Goal: Answer question/provide support: Share knowledge or assist other users

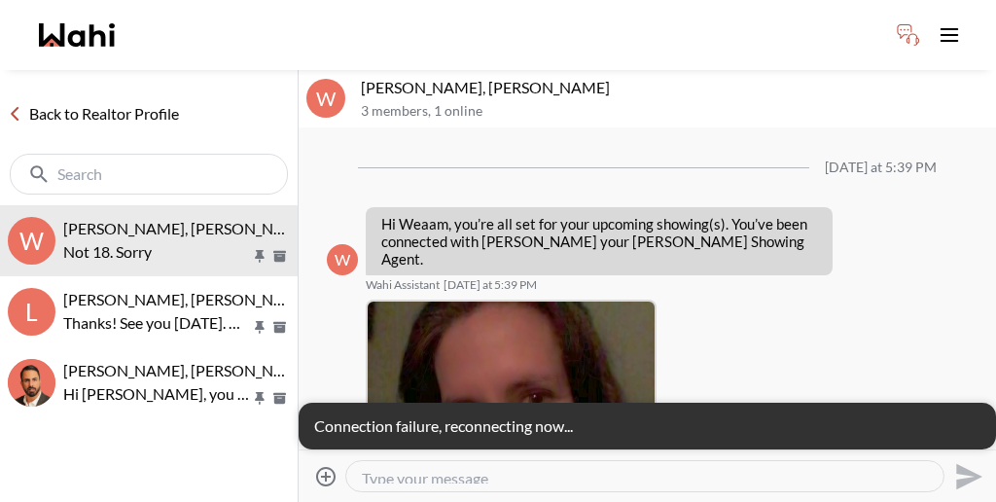
scroll to position [1718, 0]
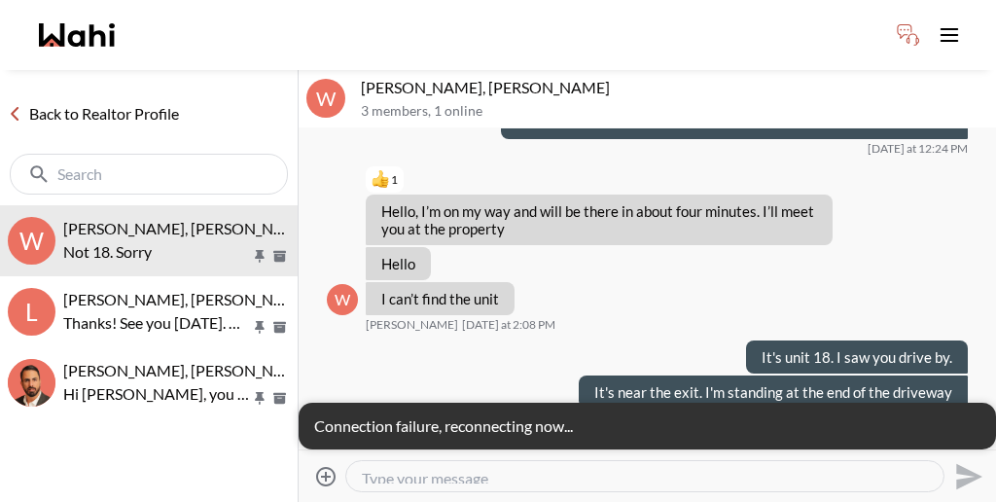
click at [94, 101] on link "Back to Realtor Profile" at bounding box center [93, 113] width 187 height 25
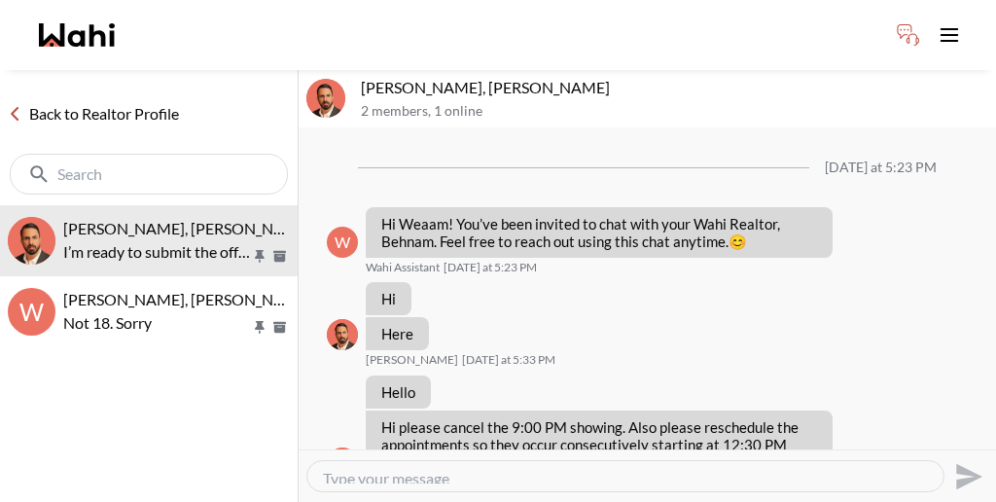
scroll to position [2226, 0]
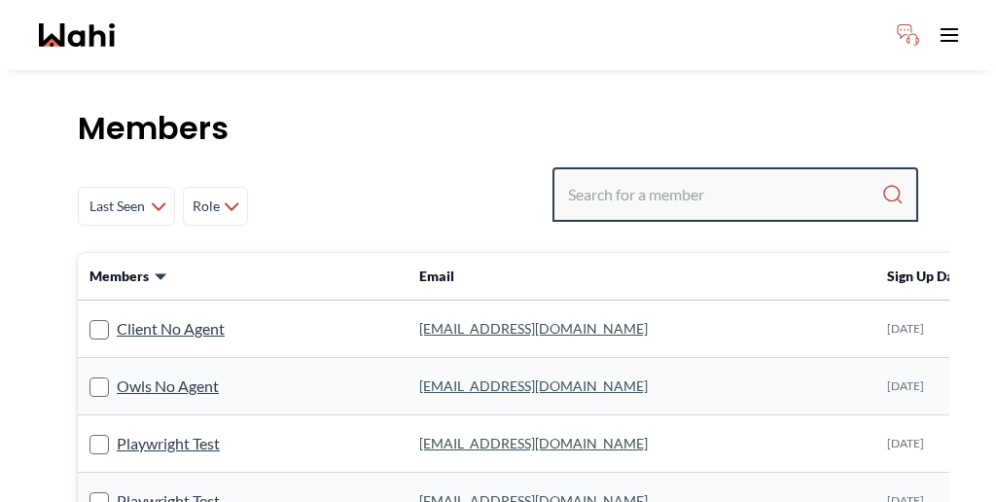
click at [696, 177] on input "Search input" at bounding box center [724, 194] width 313 height 35
type input "alicia malette"
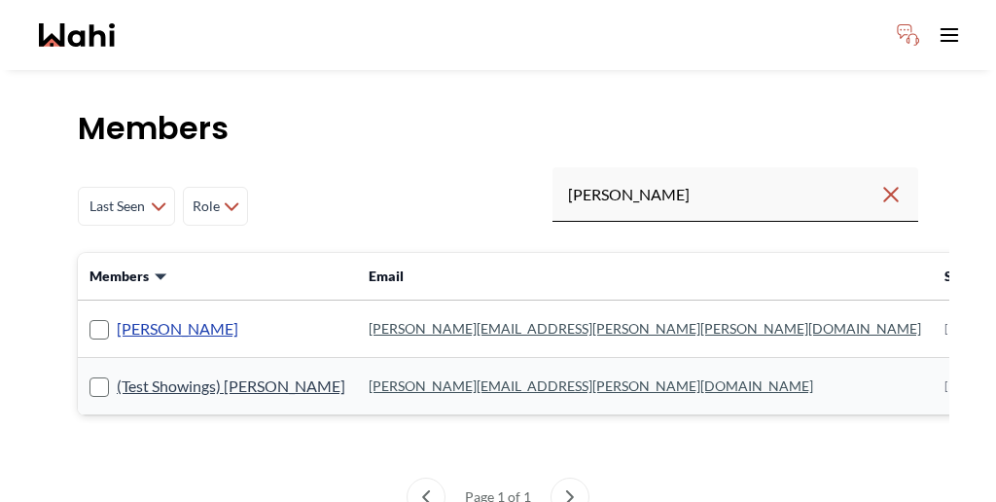
click at [121, 316] on link "[PERSON_NAME]" at bounding box center [178, 328] width 122 height 25
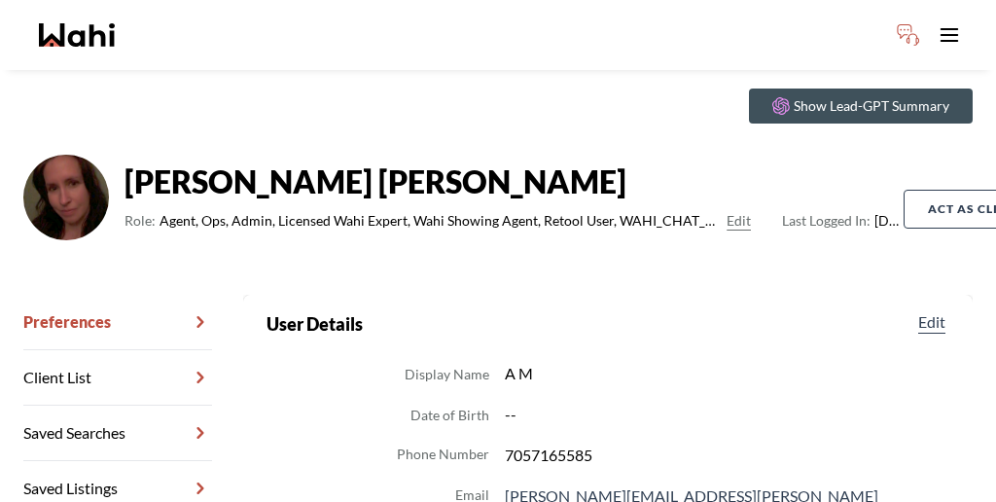
scroll to position [65, 0]
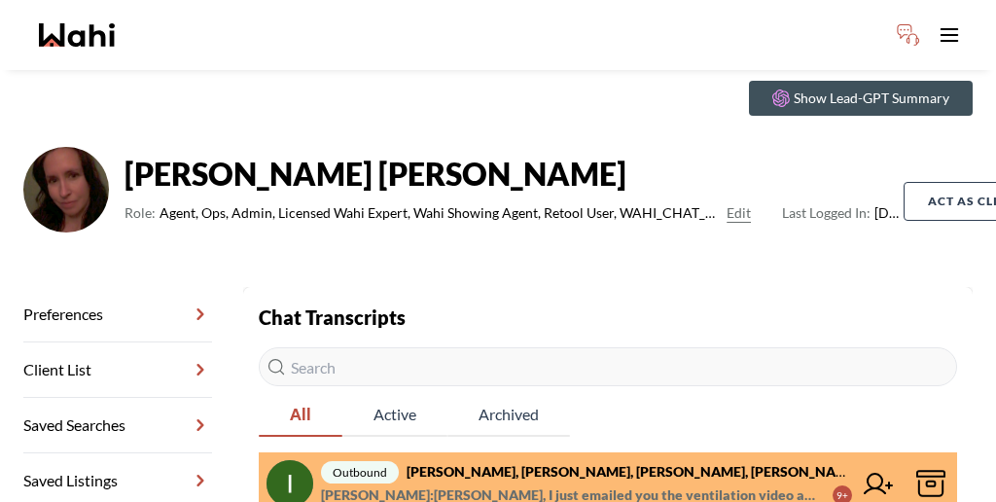
scroll to position [70, 0]
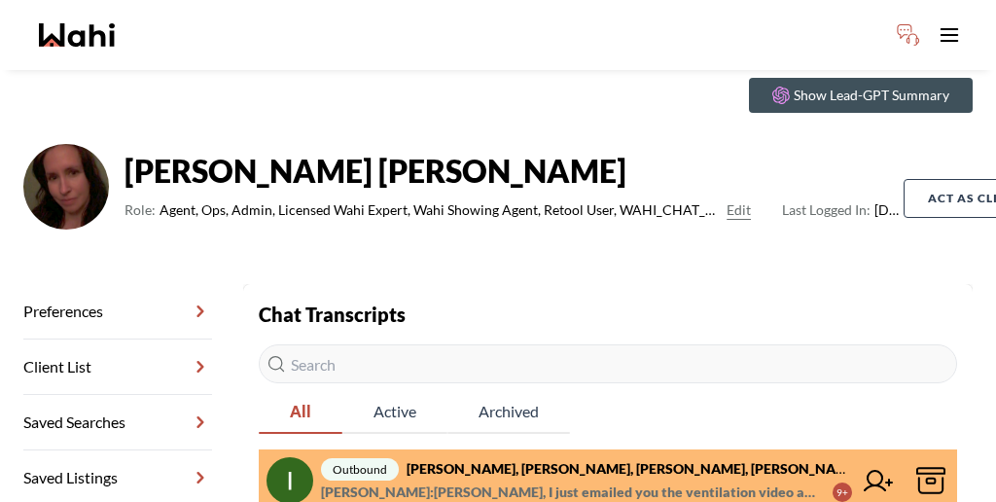
click at [527, 481] on span "Behnam Fazili : Irina, I just emailed you the ventilation video and update. Ple…" at bounding box center [569, 492] width 496 height 23
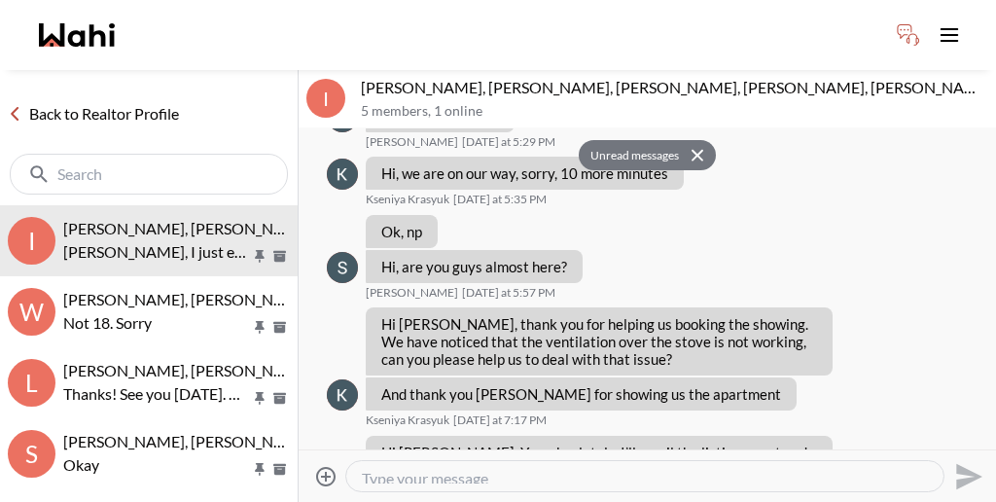
scroll to position [980, 0]
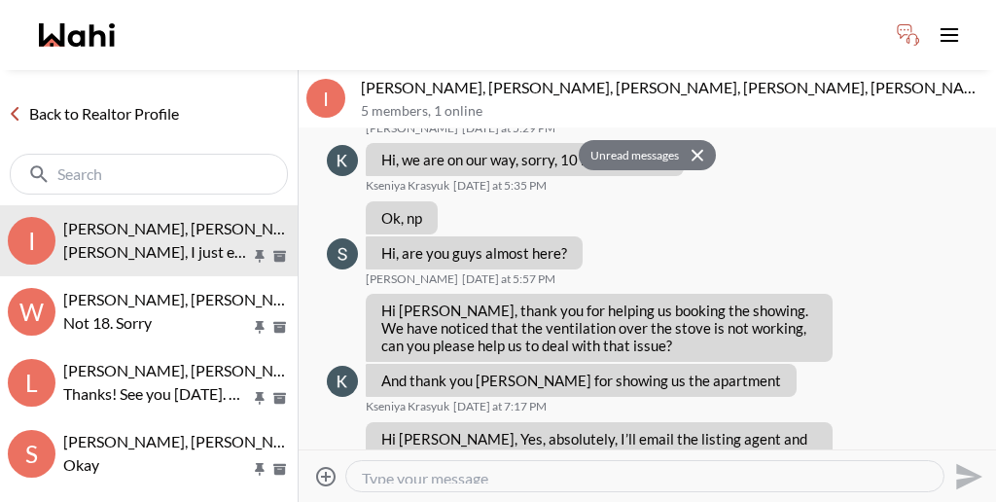
click at [70, 101] on link "Back to Realtor Profile" at bounding box center [93, 113] width 187 height 25
